Goal: Task Accomplishment & Management: Manage account settings

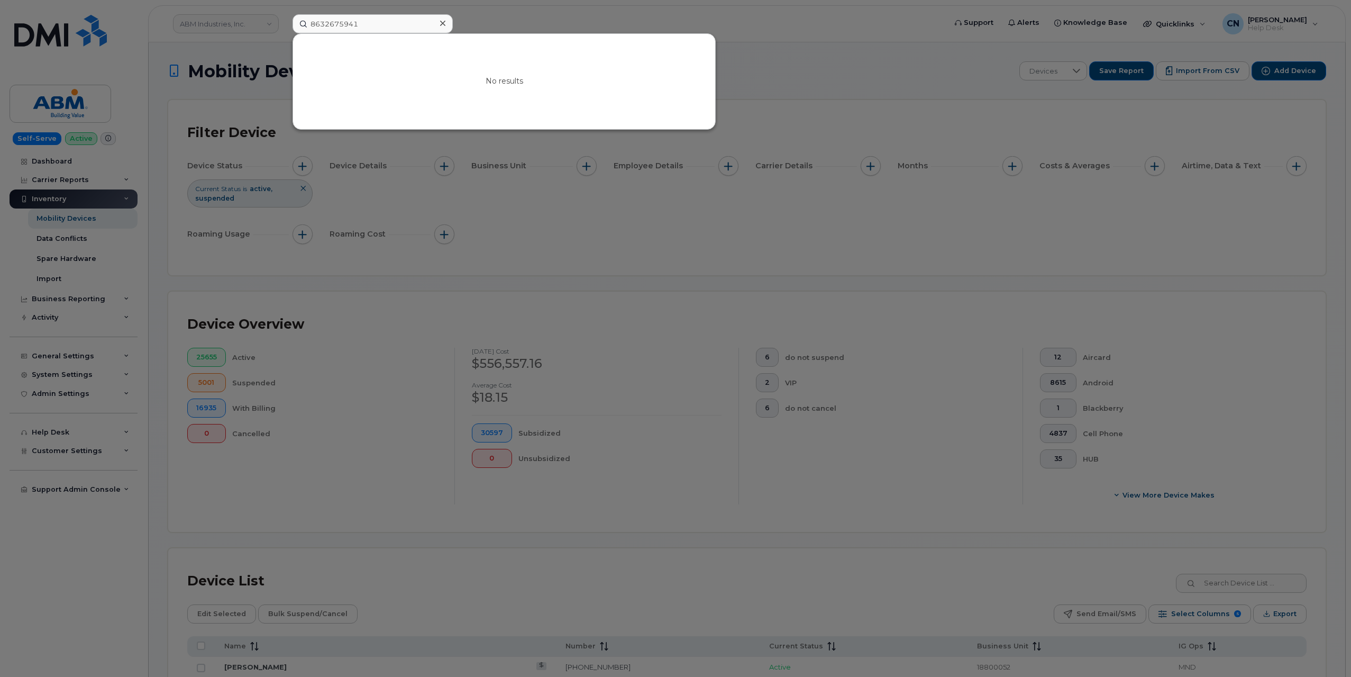
drag, startPoint x: 378, startPoint y: 27, endPoint x: 223, endPoint y: 32, distance: 154.5
click at [284, 30] on div "8632675941 No results" at bounding box center [615, 23] width 663 height 19
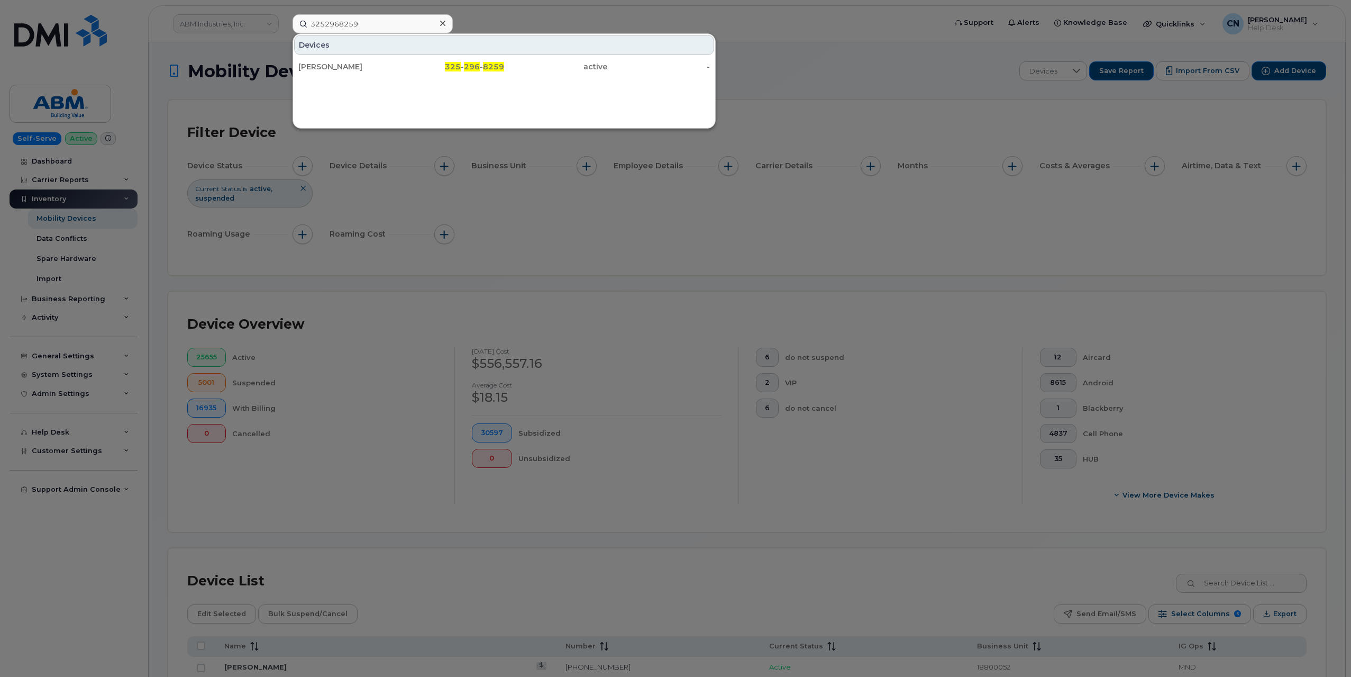
type input "3252968259"
click at [401, 59] on div "[PERSON_NAME]" at bounding box center [452, 66] width 103 height 19
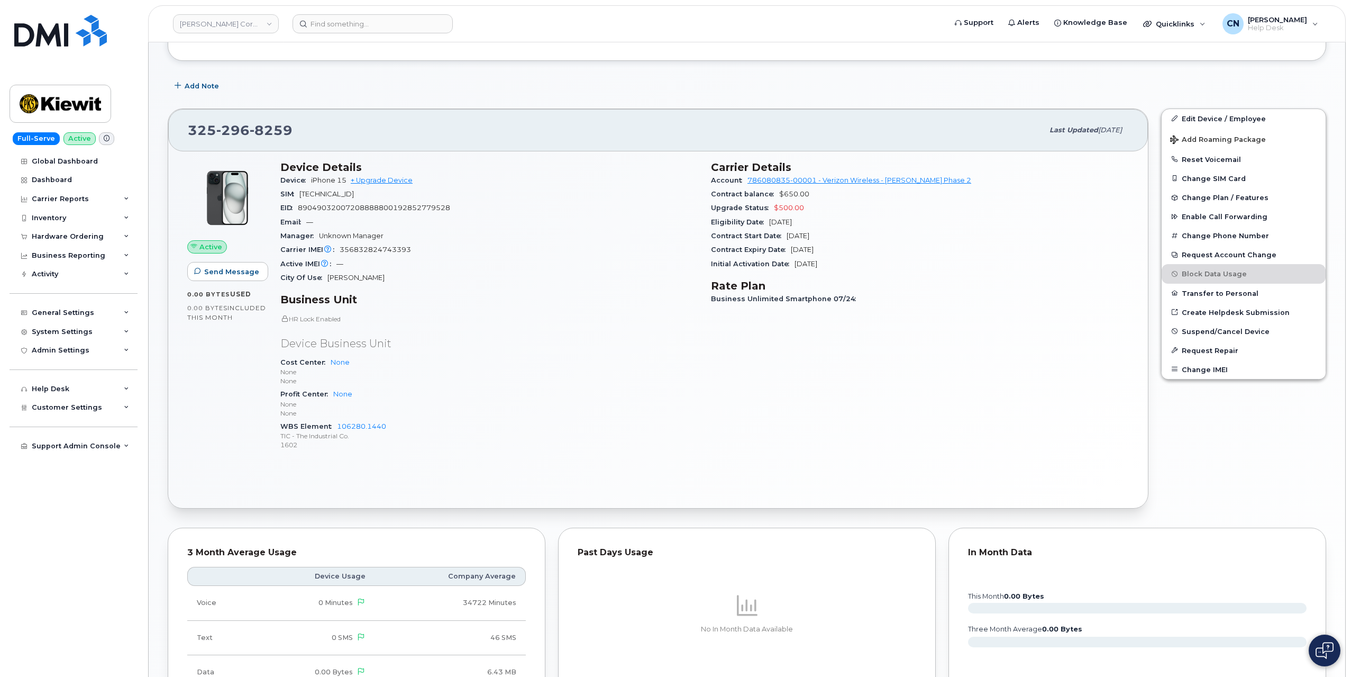
scroll to position [159, 0]
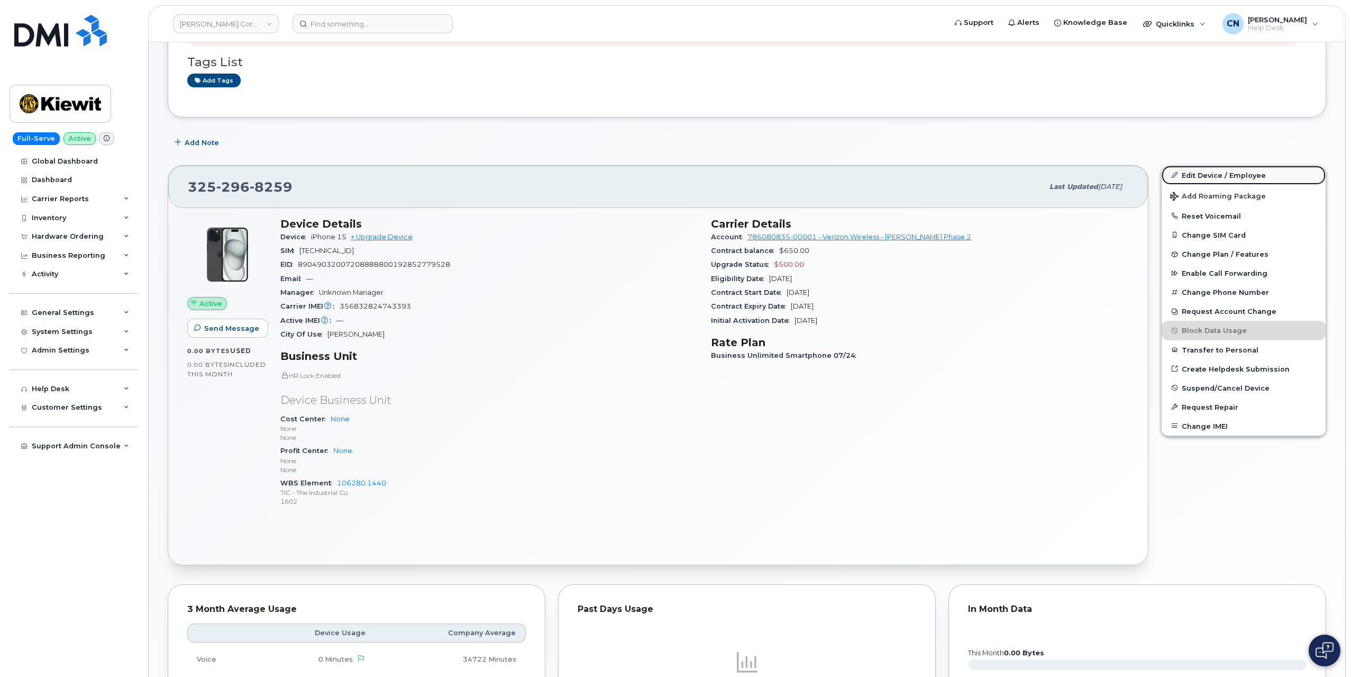
click at [1193, 174] on link "Edit Device / Employee" at bounding box center [1244, 175] width 164 height 19
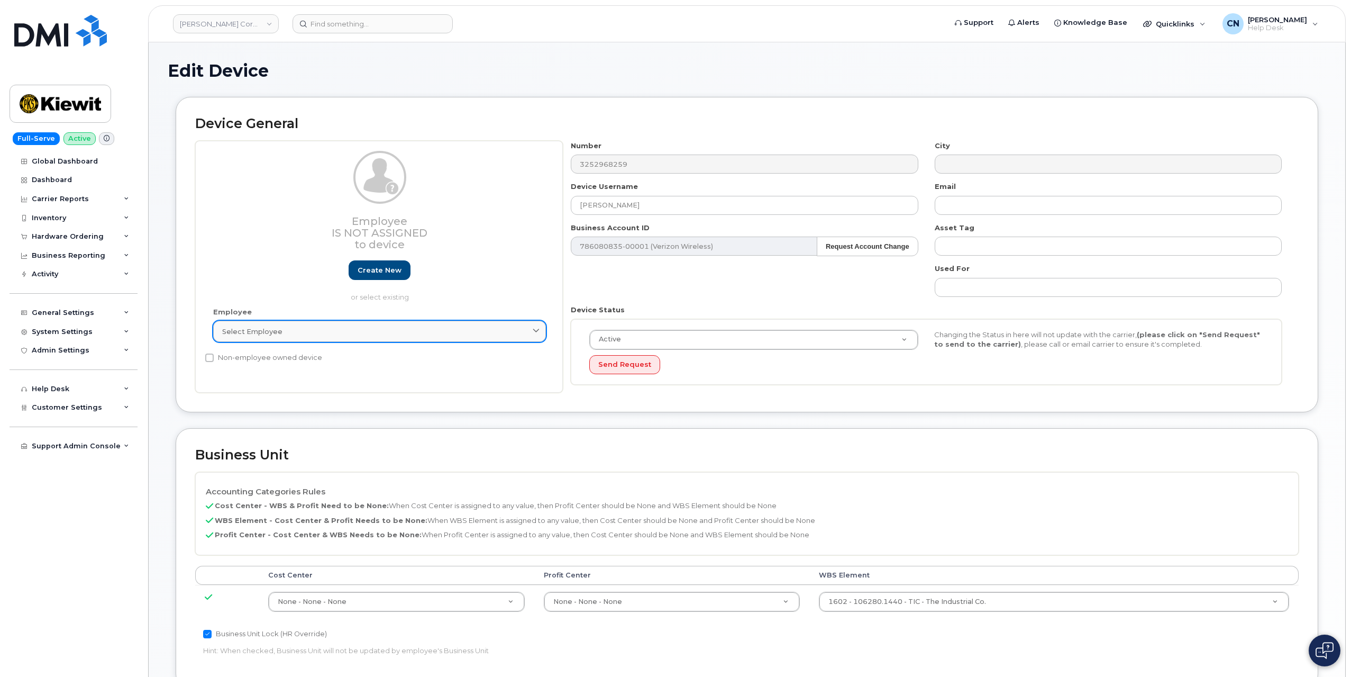
click at [288, 333] on div "Select employee" at bounding box center [379, 331] width 315 height 10
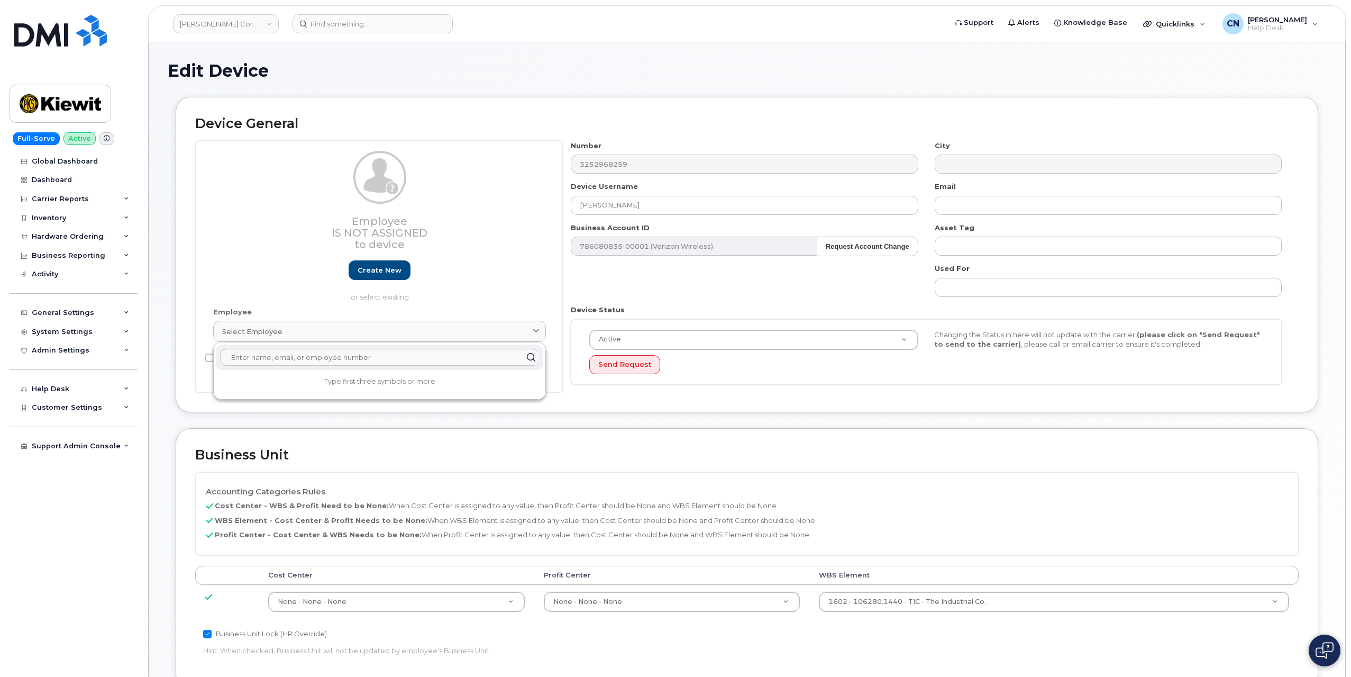
click at [254, 358] on input "text" at bounding box center [379, 357] width 319 height 17
paste input "[PERSON_NAME]"
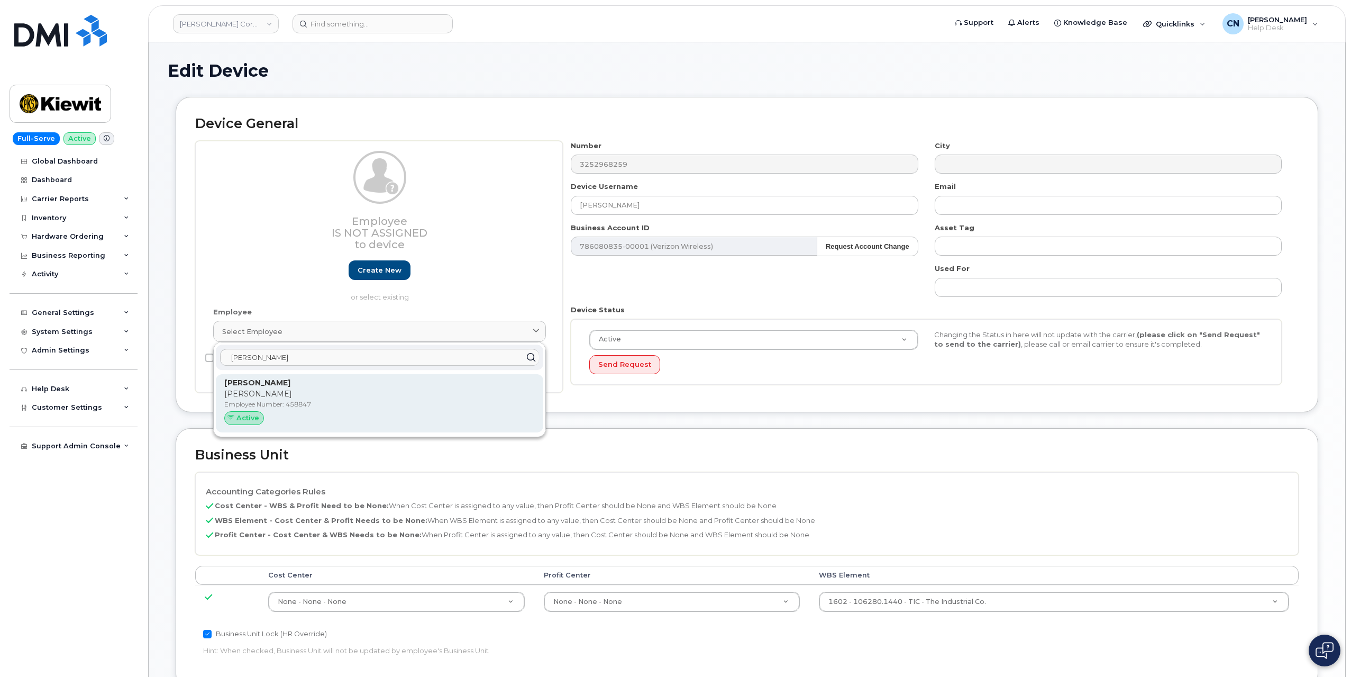
type input "[PERSON_NAME]"
click at [306, 394] on p "Fred" at bounding box center [379, 393] width 311 height 11
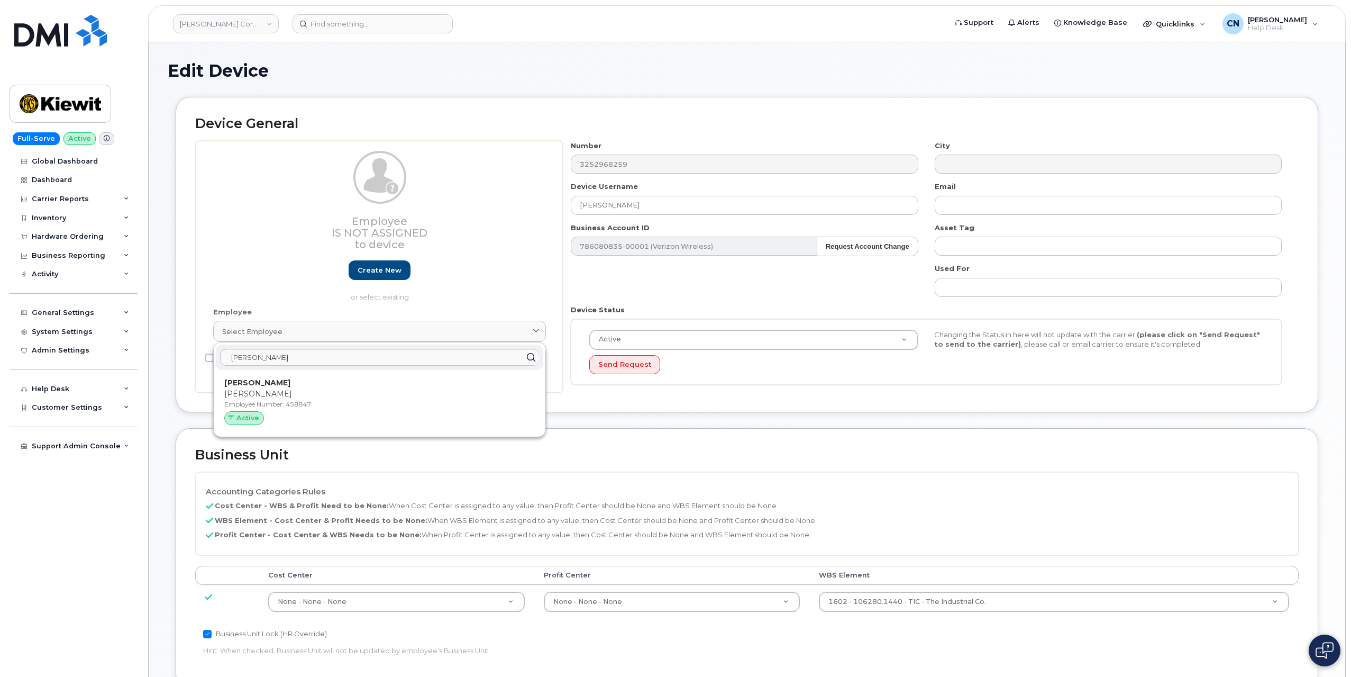
type input "458847"
type input "[PERSON_NAME]"
type input "[PERSON_NAME][EMAIL_ADDRESS][DOMAIN_NAME]"
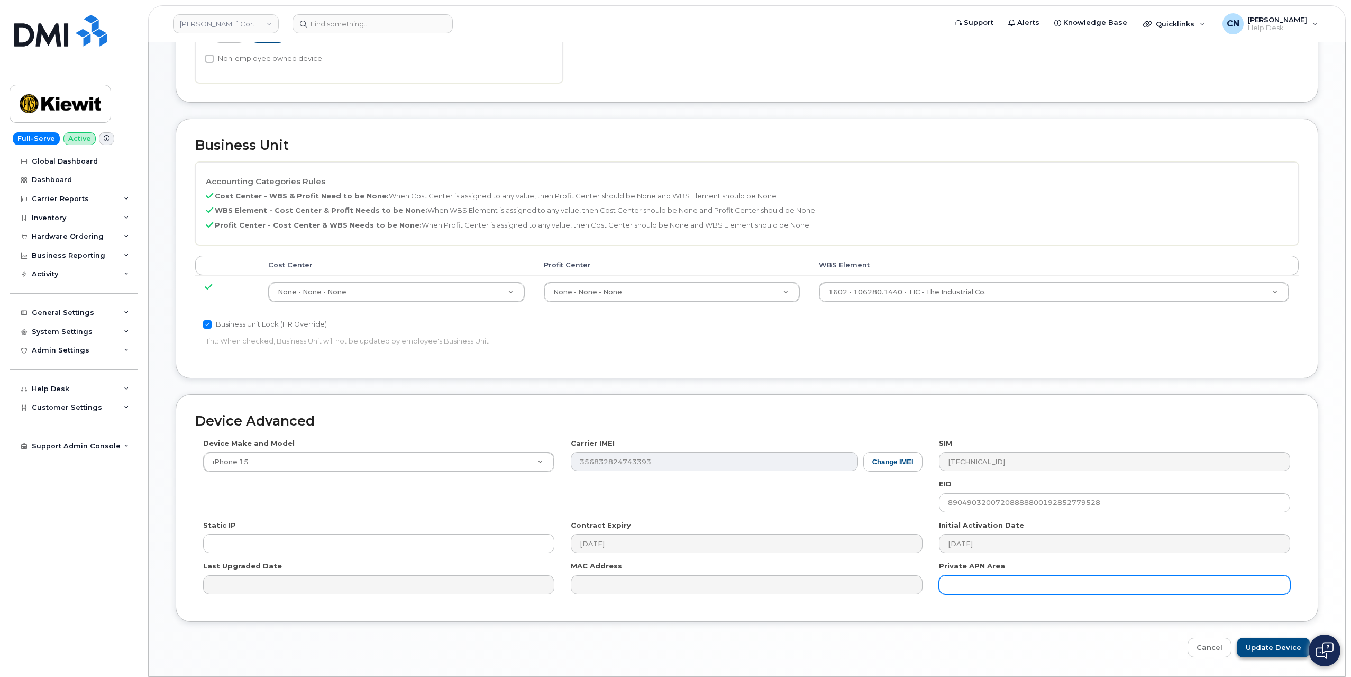
scroll to position [331, 0]
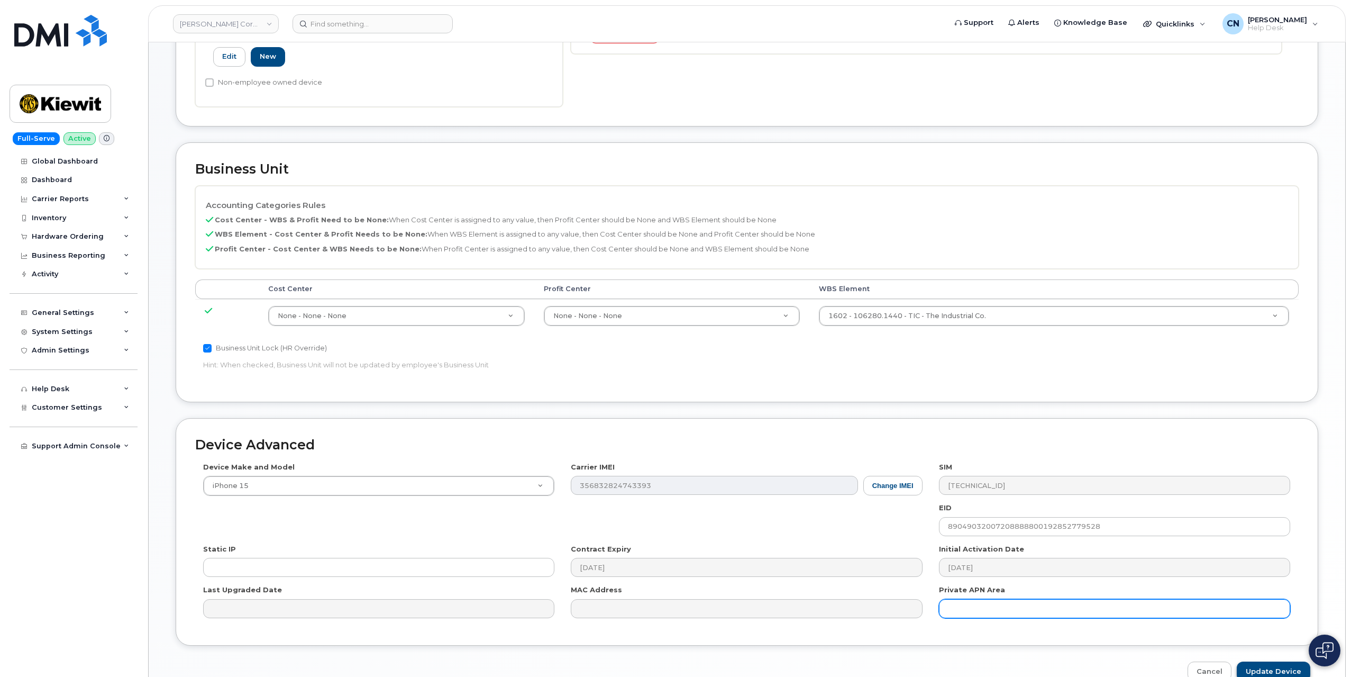
click at [1260, 611] on input "text" at bounding box center [1114, 608] width 351 height 19
click at [1293, 663] on input "Update Device" at bounding box center [1274, 671] width 74 height 20
type input "Saving..."
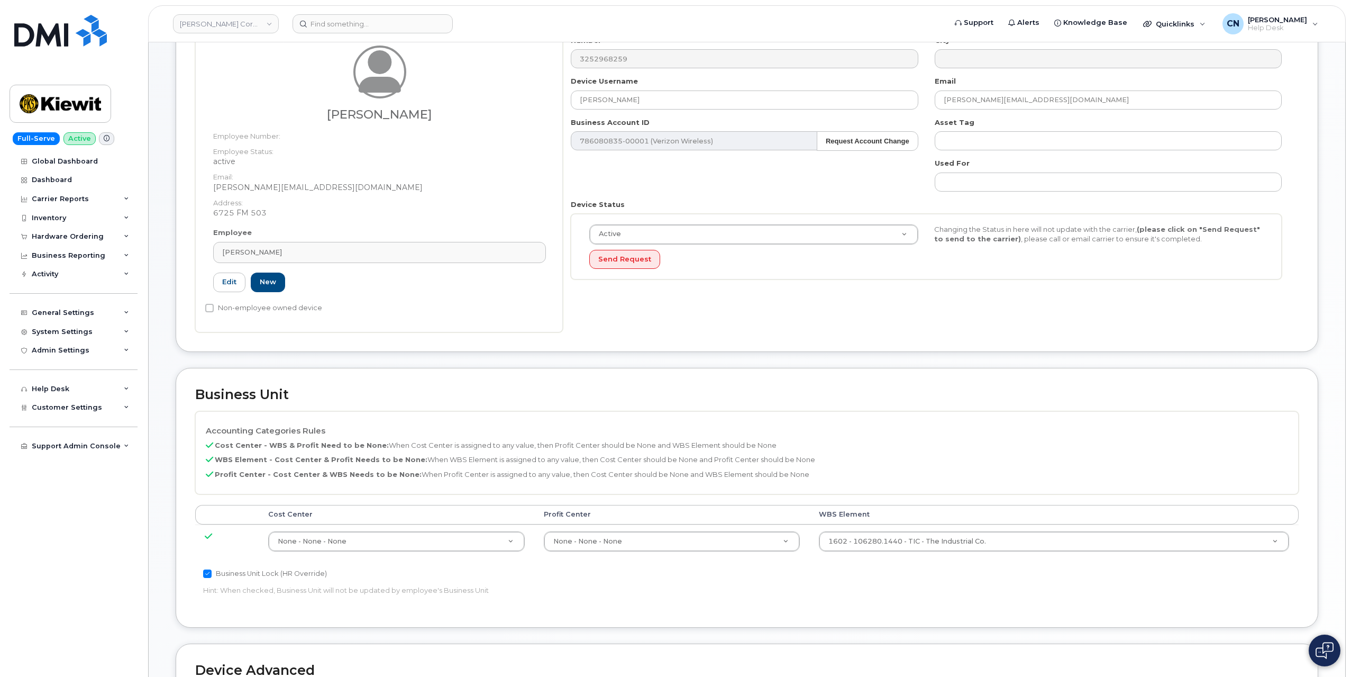
scroll to position [0, 0]
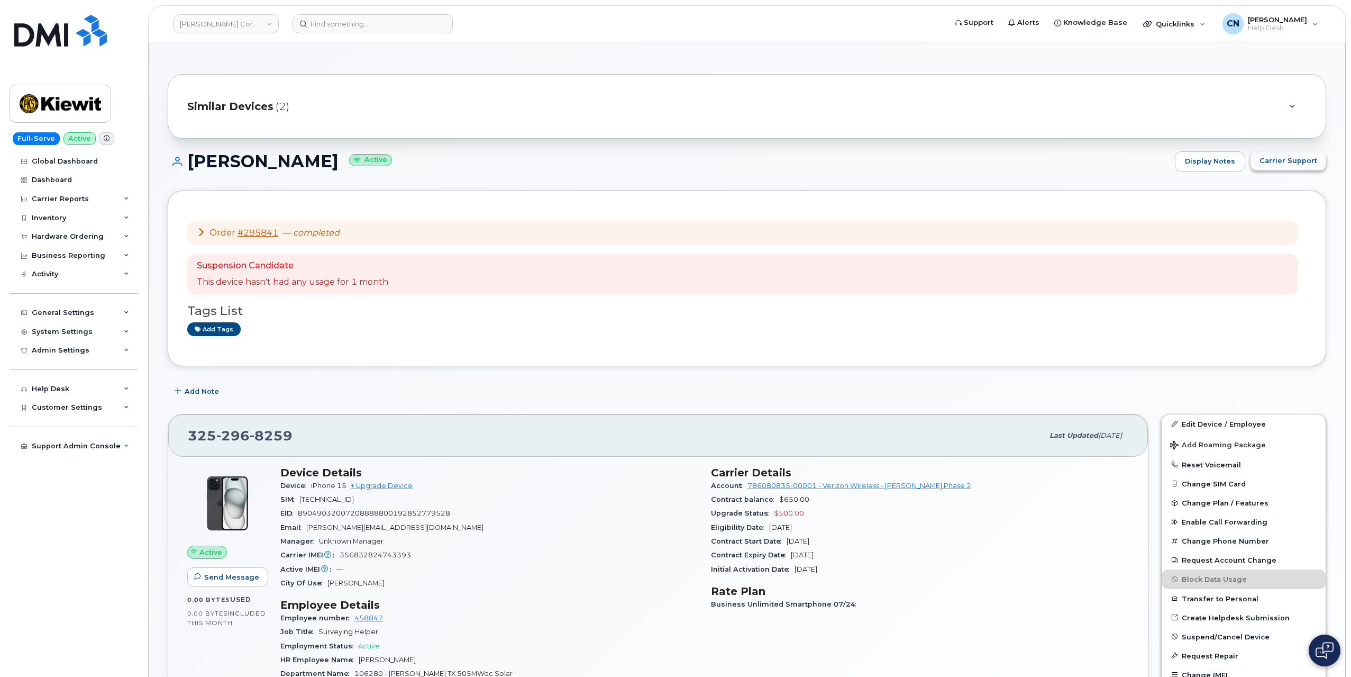
click at [1281, 159] on span "Carrier Support" at bounding box center [1289, 161] width 58 height 10
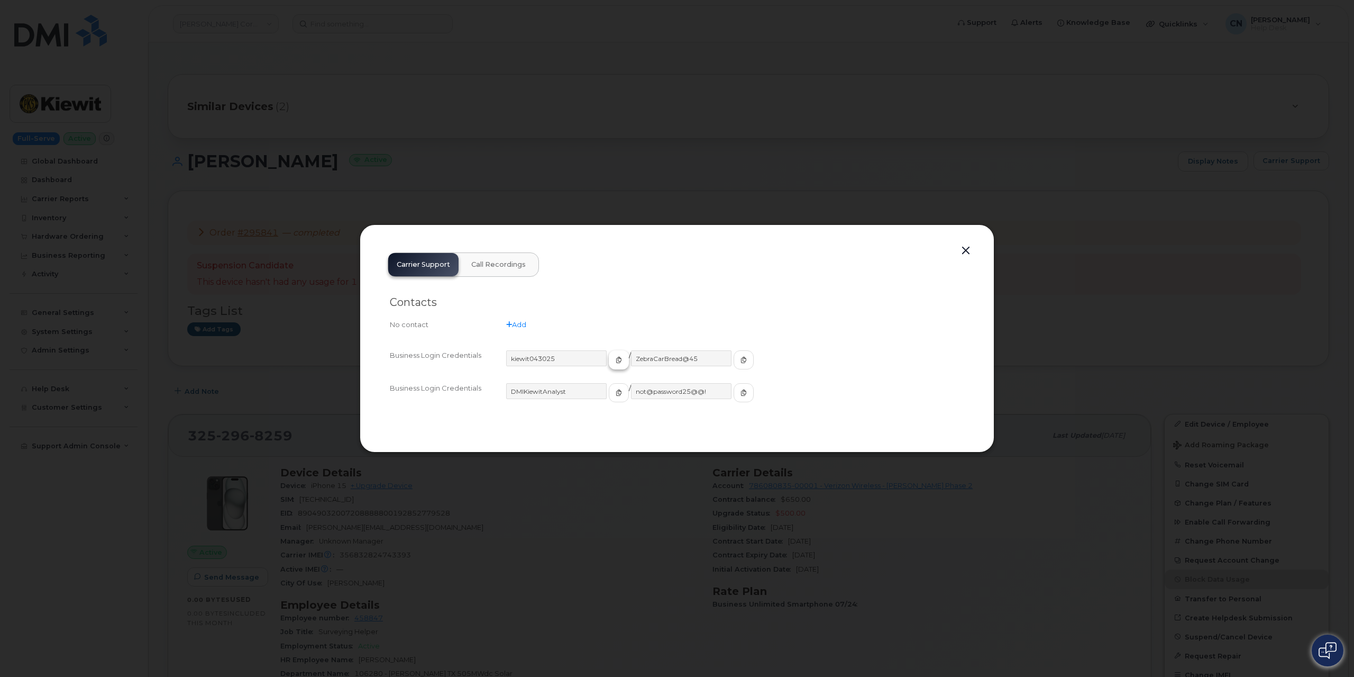
click at [609, 353] on button "button" at bounding box center [619, 359] width 20 height 19
click at [739, 359] on span "button" at bounding box center [744, 360] width 10 height 10
click at [970, 249] on button "button" at bounding box center [966, 250] width 16 height 15
